Goal: Task Accomplishment & Management: Manage account settings

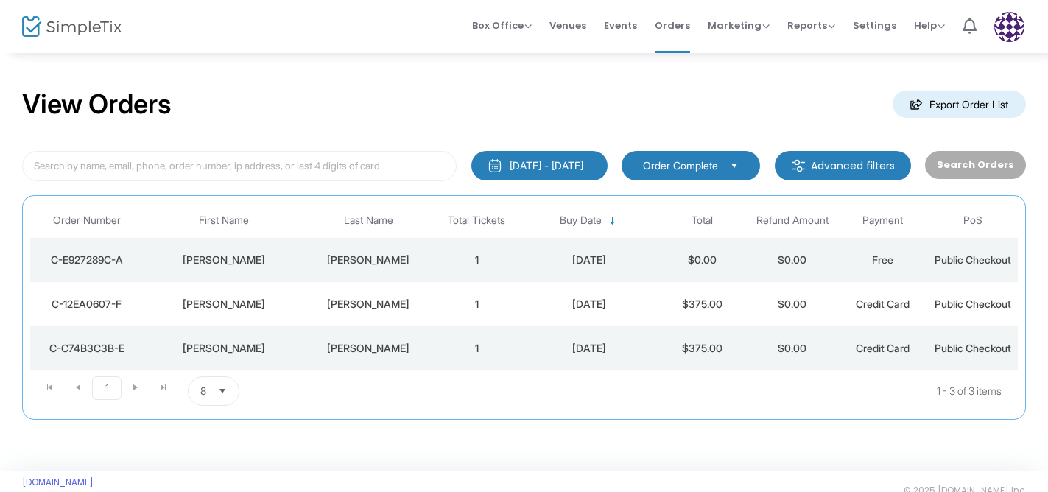
click at [275, 262] on div "[PERSON_NAME]" at bounding box center [224, 260] width 155 height 15
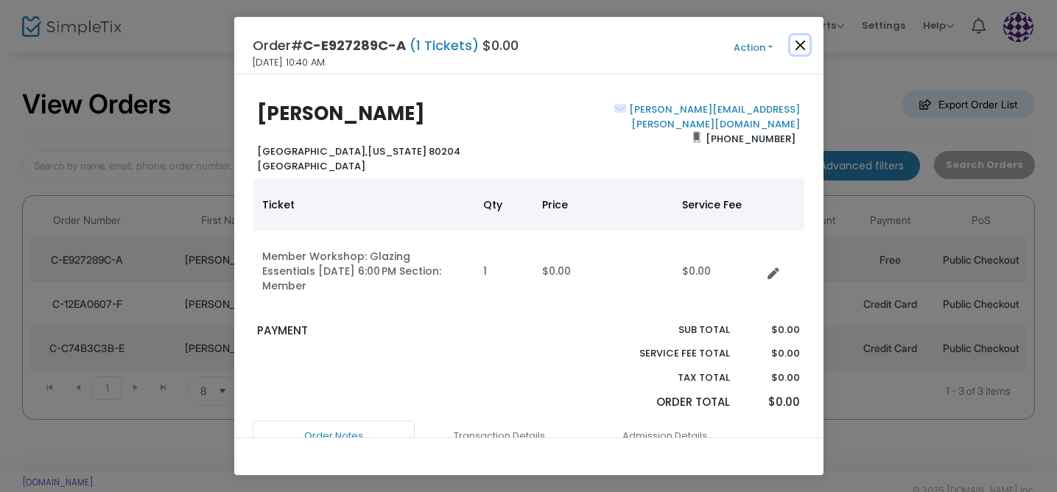
click at [800, 45] on button "Close" at bounding box center [799, 44] width 19 height 19
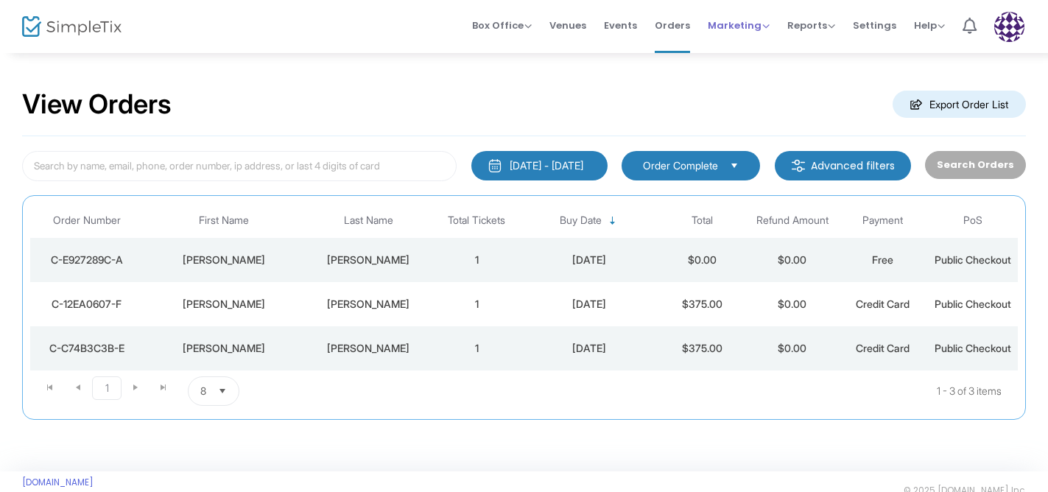
click at [762, 23] on span "Marketing" at bounding box center [739, 25] width 62 height 14
click at [754, 52] on li "Promo Codes" at bounding box center [767, 49] width 118 height 29
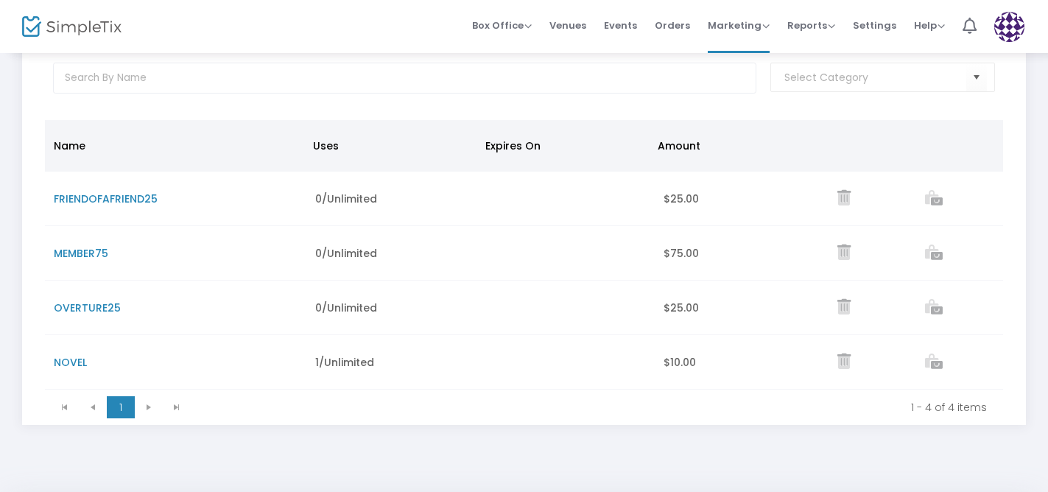
scroll to position [88, 0]
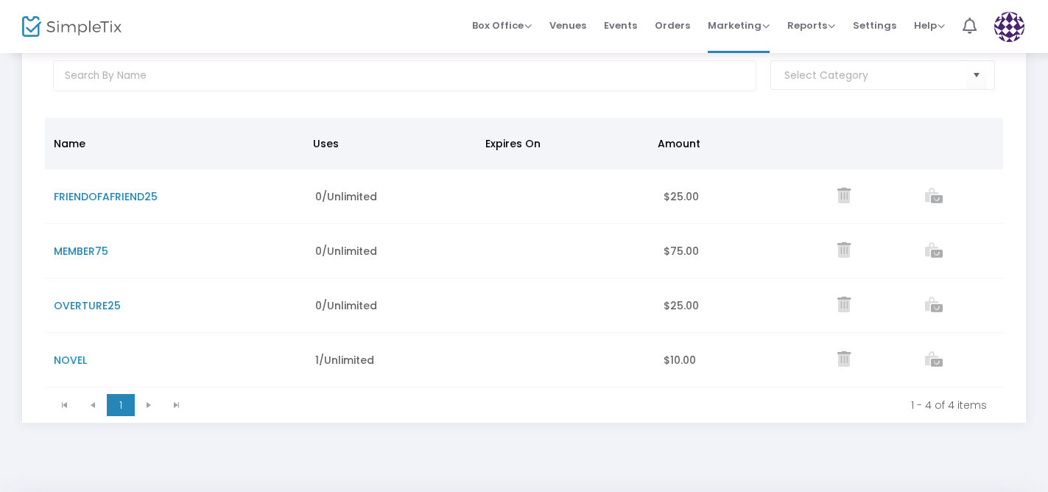
click at [80, 251] on span "MEMBER75" at bounding box center [81, 251] width 54 height 15
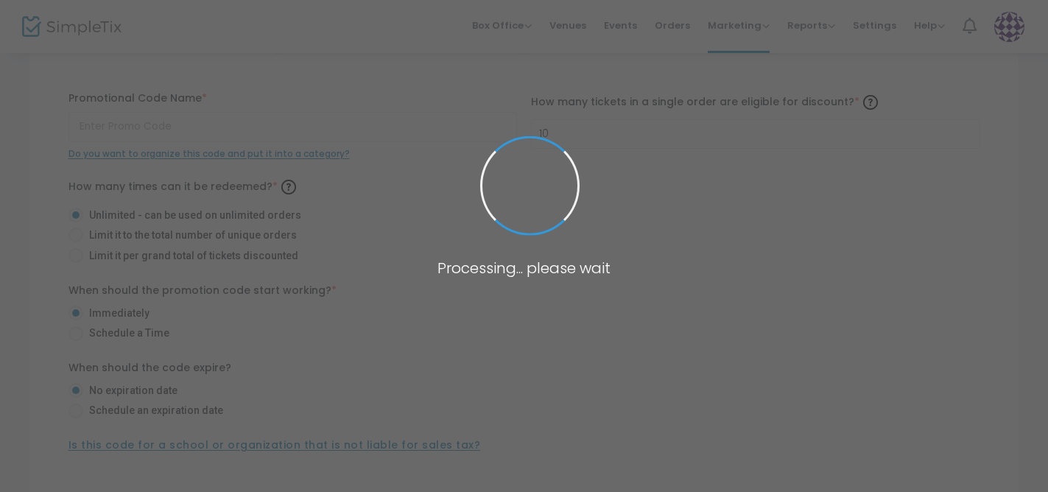
type input "MEMBER75"
type input "2"
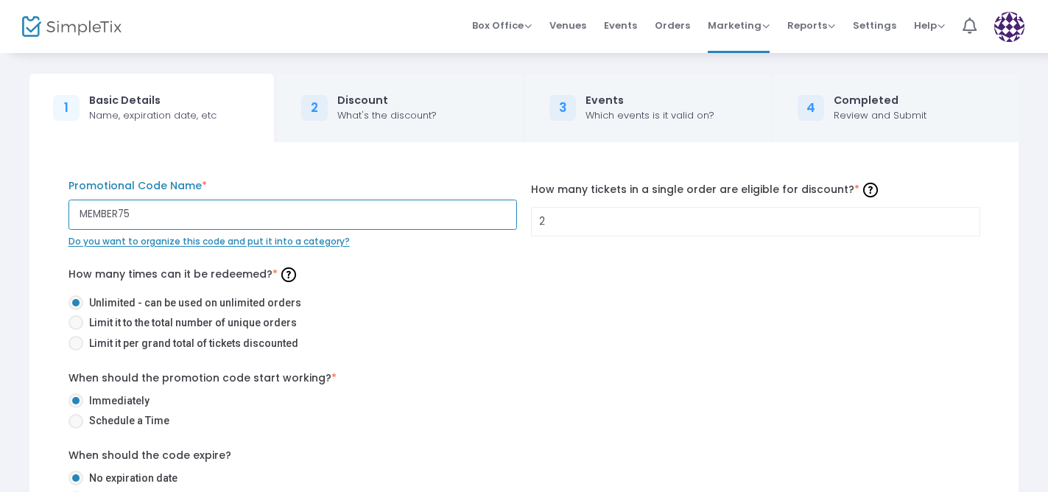
click at [141, 211] on input "MEMBER75" at bounding box center [292, 215] width 448 height 30
